Goal: Navigation & Orientation: Find specific page/section

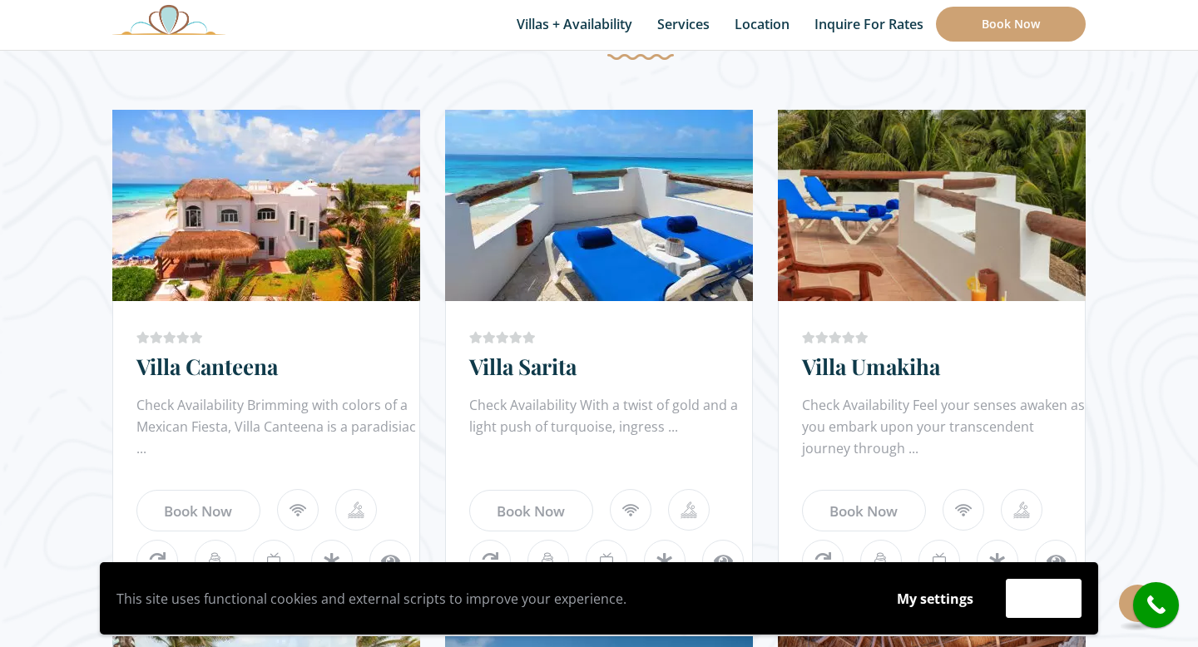
scroll to position [957, 0]
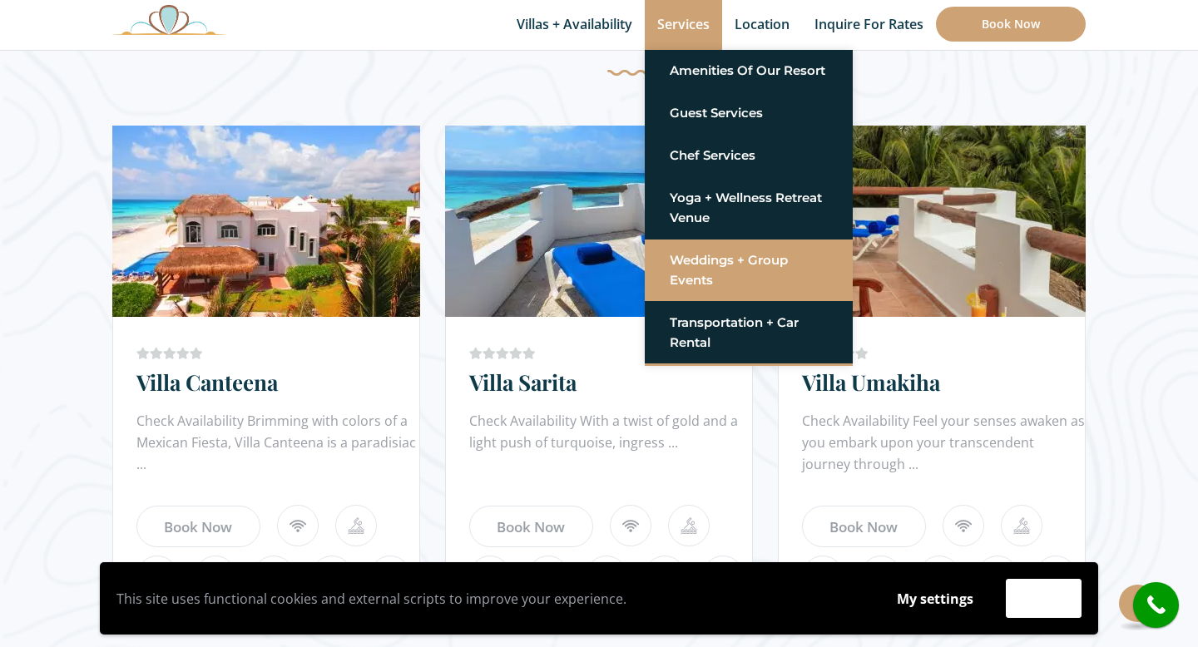
click at [711, 273] on link "Weddings + Group Events" at bounding box center [748, 270] width 158 height 50
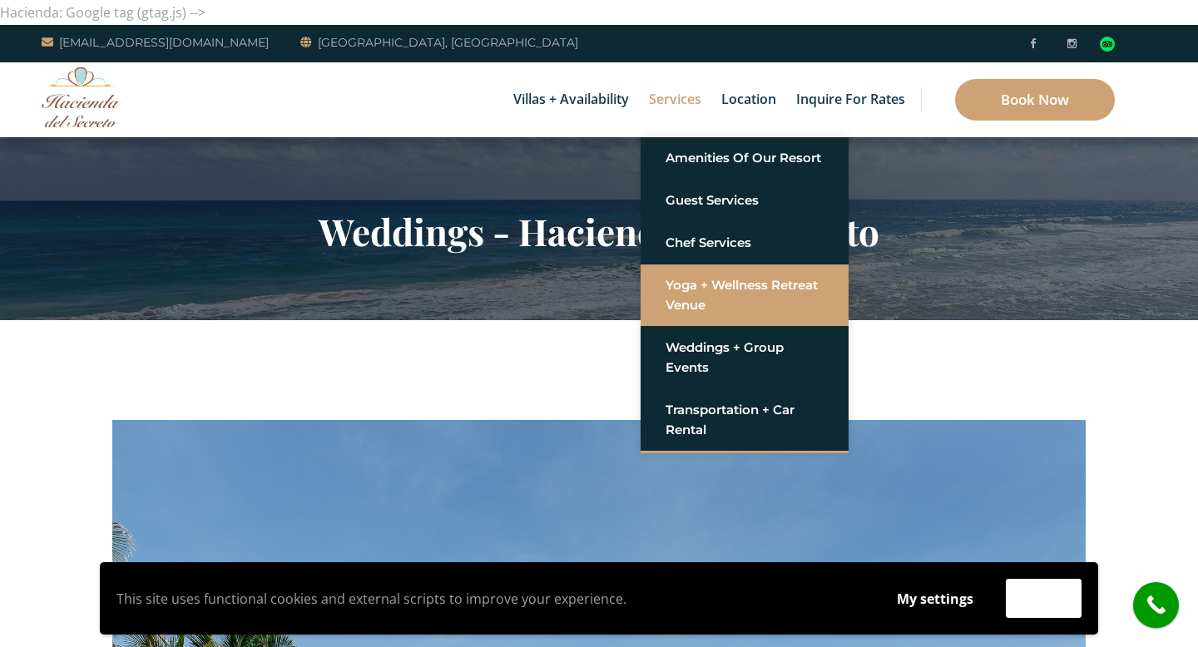
click at [688, 281] on link "Yoga + Wellness Retreat Venue" at bounding box center [744, 295] width 158 height 50
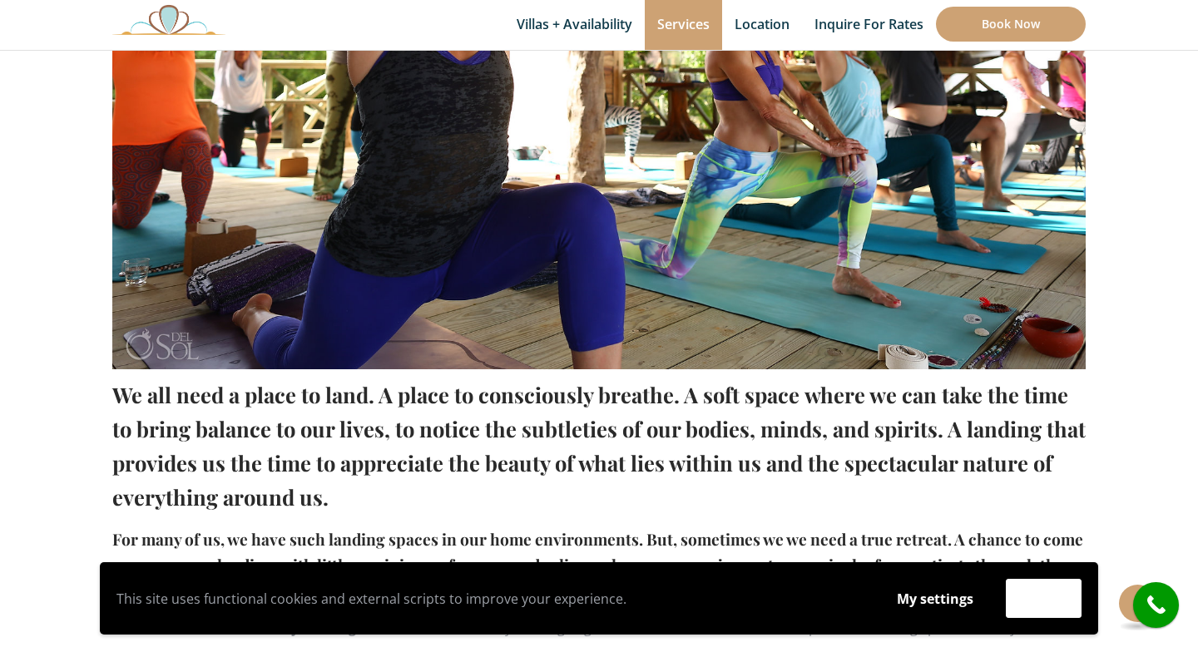
scroll to position [676, 0]
